Goal: Check status: Check status

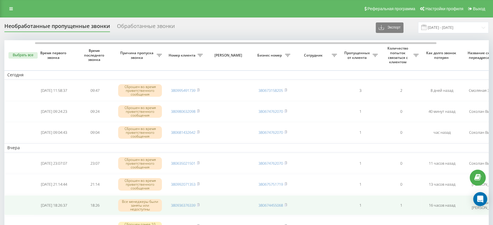
scroll to position [0, 37]
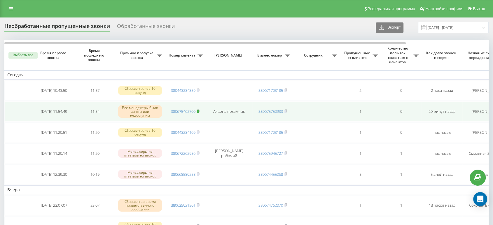
click at [198, 111] on rect at bounding box center [198, 111] width 2 height 3
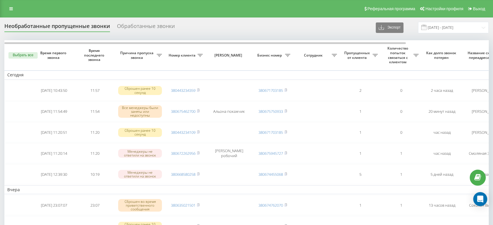
drag, startPoint x: 253, startPoint y: 4, endPoint x: 234, endPoint y: 3, distance: 19.9
click at [234, 4] on div "Реферальная программа Настройки профиля Выход" at bounding box center [246, 9] width 493 height 18
click at [210, 4] on div "Реферальная программа Настройки профиля Выход" at bounding box center [246, 9] width 493 height 18
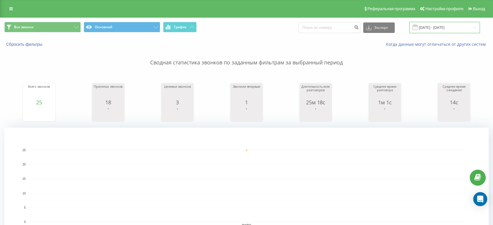
click at [430, 27] on input "17.09.2025 - 17.09.2025" at bounding box center [445, 27] width 71 height 11
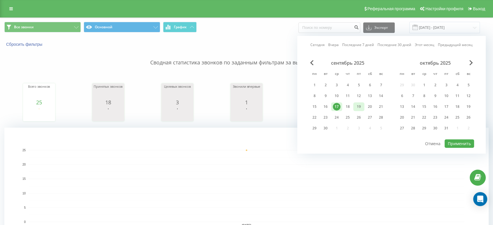
click at [360, 103] on div "19" at bounding box center [359, 107] width 8 height 8
click at [458, 140] on button "Применить" at bounding box center [459, 144] width 29 height 8
type input "19.09.2025 - 19.09.2025"
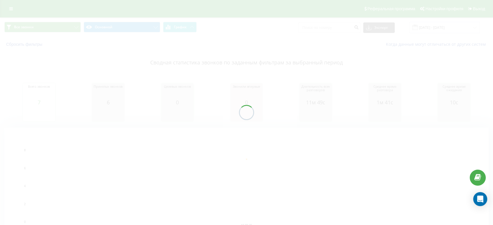
drag, startPoint x: 315, startPoint y: 12, endPoint x: 311, endPoint y: 12, distance: 4.4
drag, startPoint x: 311, startPoint y: 12, endPoint x: 216, endPoint y: 11, distance: 94.9
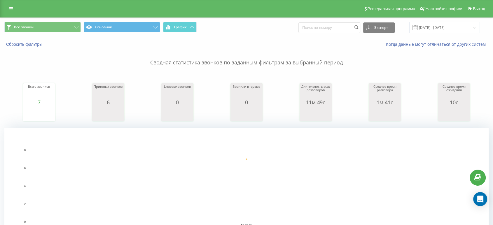
drag, startPoint x: 216, startPoint y: 11, endPoint x: 133, endPoint y: 3, distance: 83.3
drag, startPoint x: 133, startPoint y: 3, endPoint x: 106, endPoint y: 6, distance: 27.1
click at [105, 6] on div "Реферальная программа Настройки профиля Выход" at bounding box center [246, 9] width 493 height 18
drag, startPoint x: 267, startPoint y: 0, endPoint x: 248, endPoint y: 23, distance: 29.8
drag, startPoint x: 248, startPoint y: 23, endPoint x: 148, endPoint y: 9, distance: 100.8
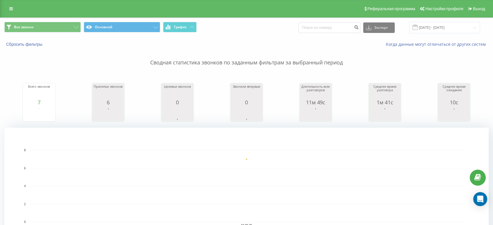
drag, startPoint x: 148, startPoint y: 9, endPoint x: 69, endPoint y: 4, distance: 78.7
click at [88, 6] on div "Реферальная программа Настройки профиля Выход" at bounding box center [246, 9] width 493 height 18
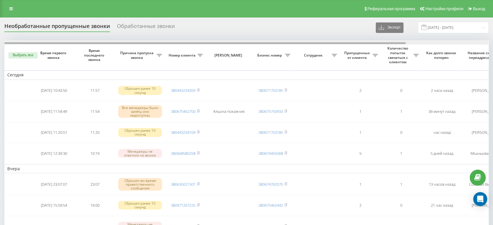
scroll to position [0, 99]
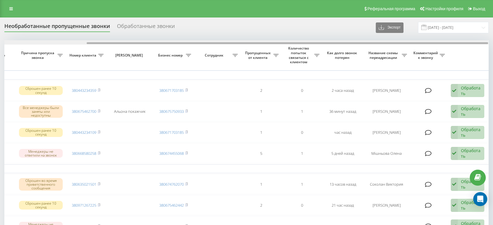
drag, startPoint x: 300, startPoint y: 44, endPoint x: 333, endPoint y: 44, distance: 33.0
click at [333, 44] on div at bounding box center [246, 42] width 484 height 4
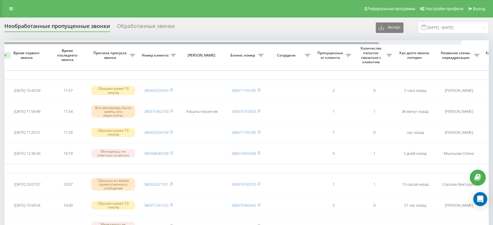
scroll to position [0, 0]
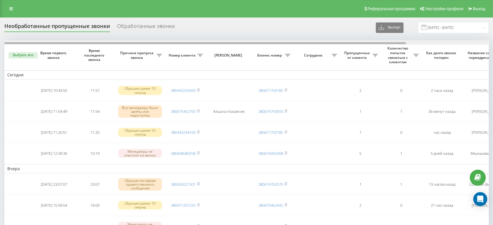
drag, startPoint x: 333, startPoint y: 44, endPoint x: 195, endPoint y: 48, distance: 138.5
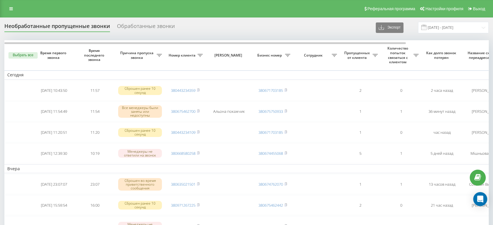
drag, startPoint x: 283, startPoint y: 21, endPoint x: 206, endPoint y: 12, distance: 77.2
